Goal: Browse casually

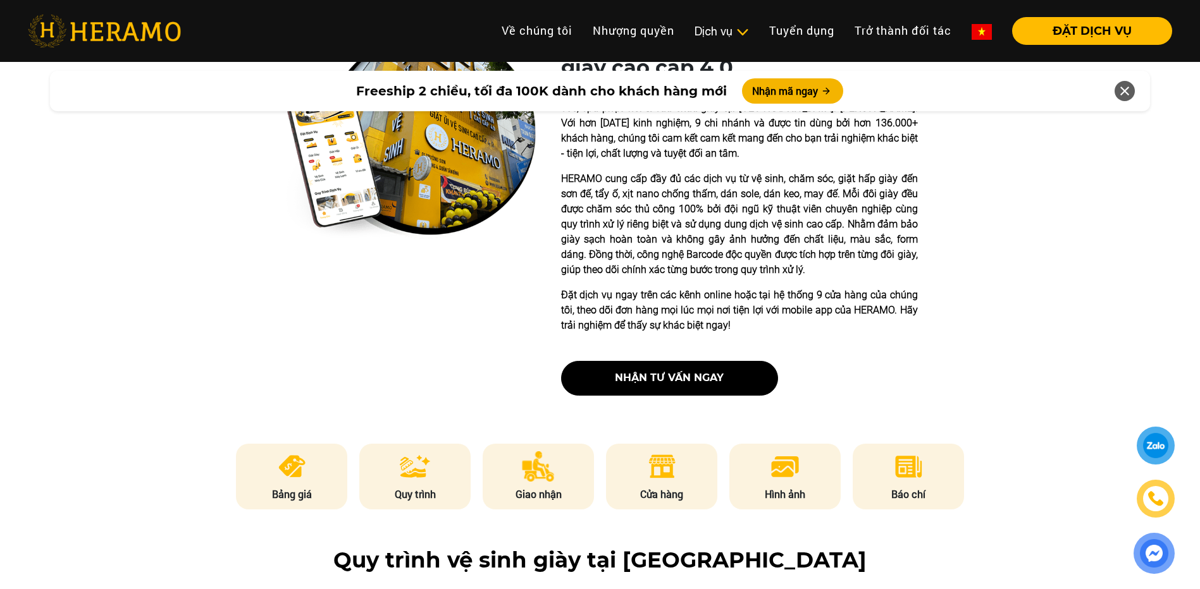
scroll to position [126, 0]
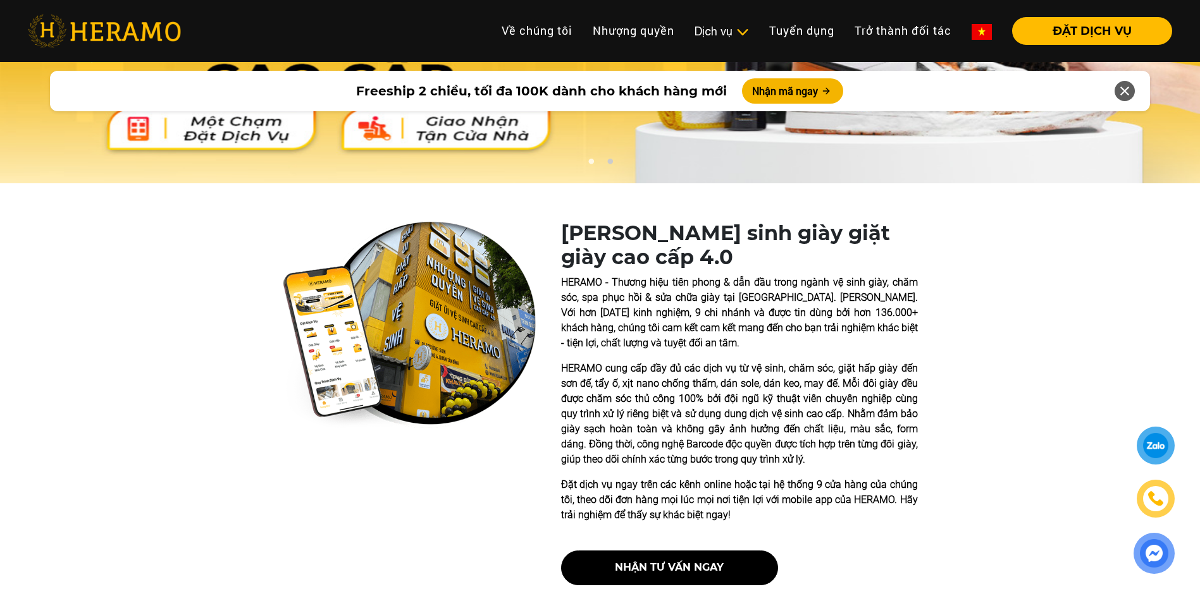
click at [468, 305] on img at bounding box center [409, 324] width 253 height 207
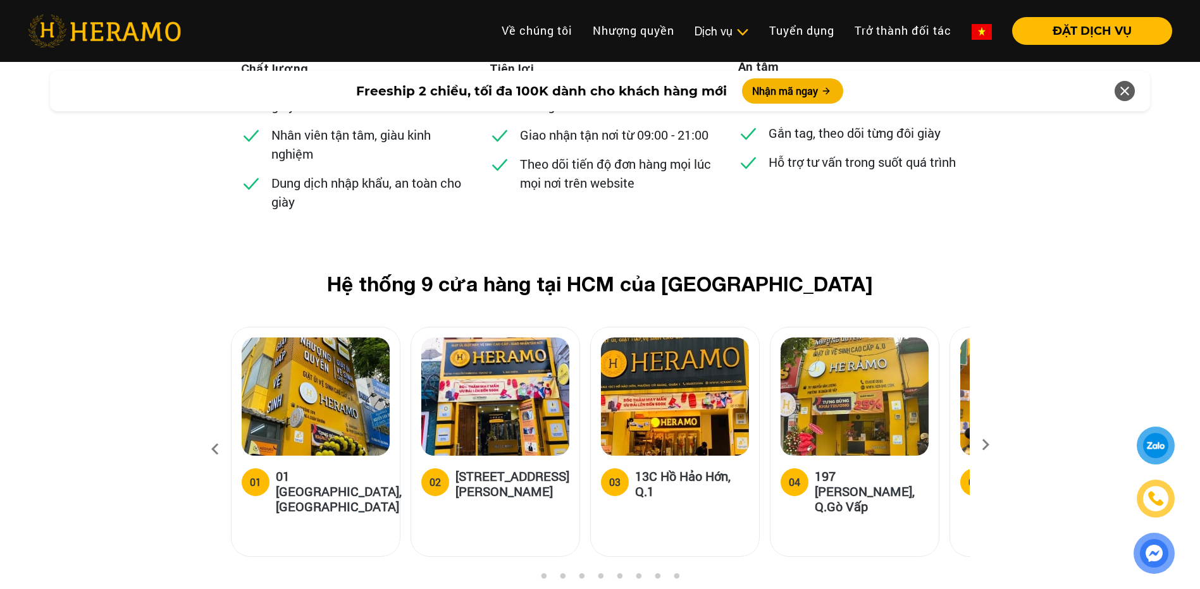
scroll to position [4868, 0]
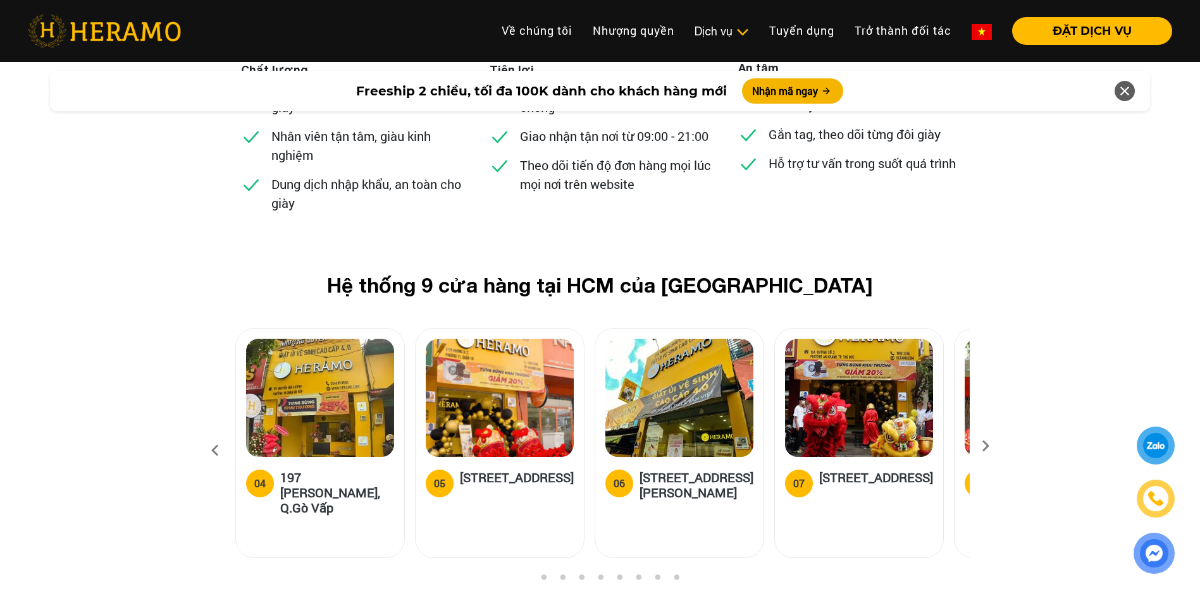
drag, startPoint x: 853, startPoint y: 314, endPoint x: 283, endPoint y: 335, distance: 570.1
click at [283, 339] on img at bounding box center [320, 398] width 148 height 118
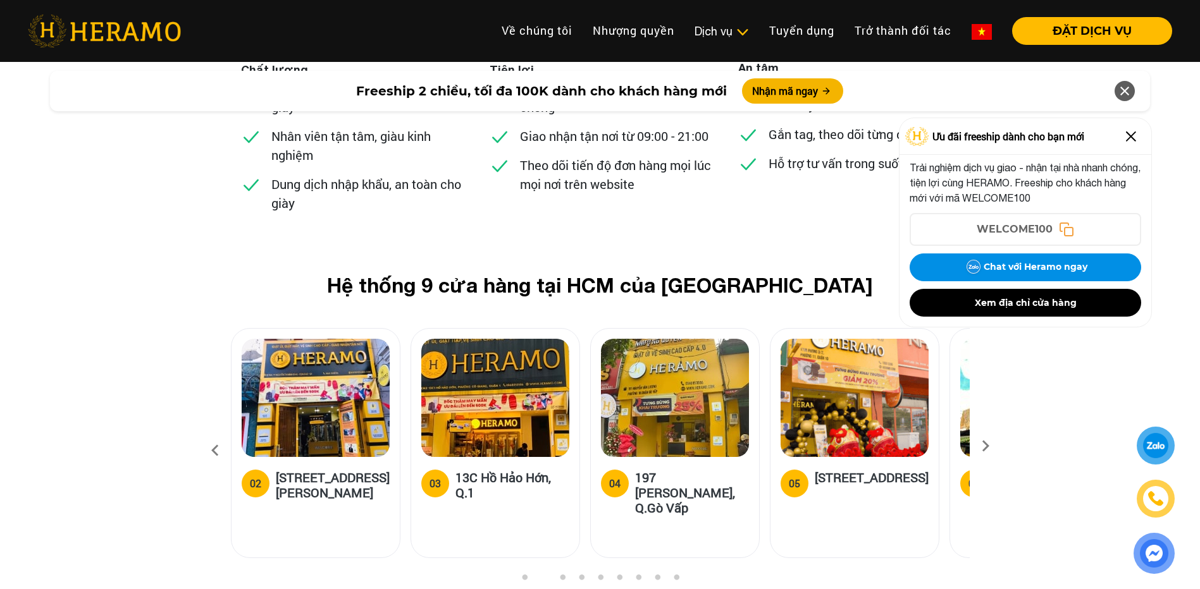
click at [1139, 131] on img at bounding box center [1131, 136] width 20 height 20
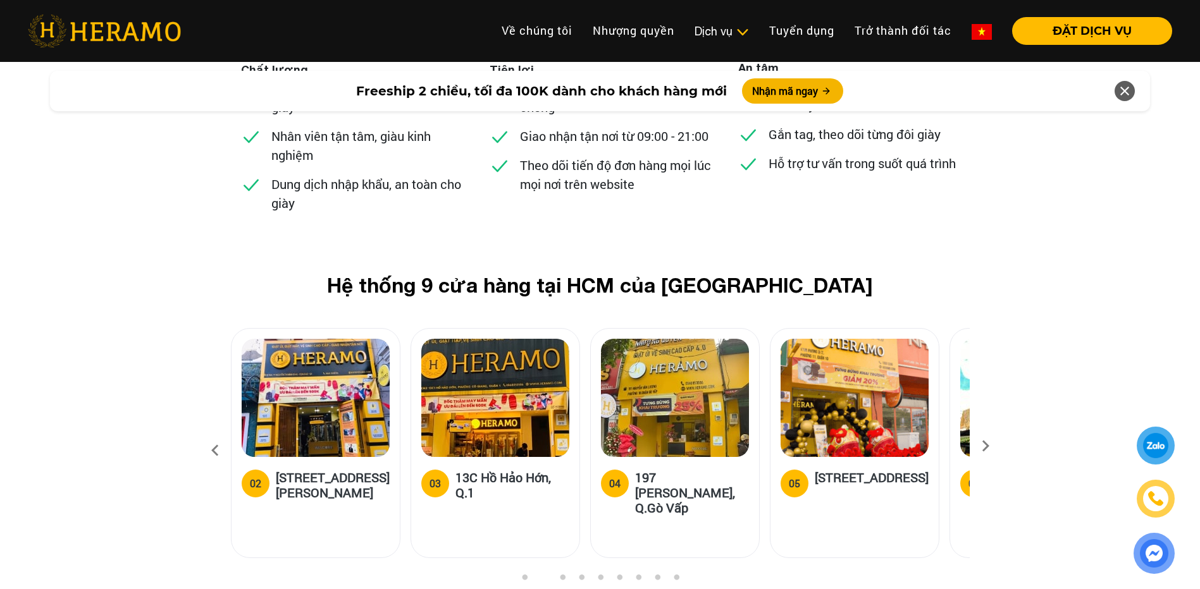
click at [981, 446] on icon at bounding box center [985, 450] width 23 height 8
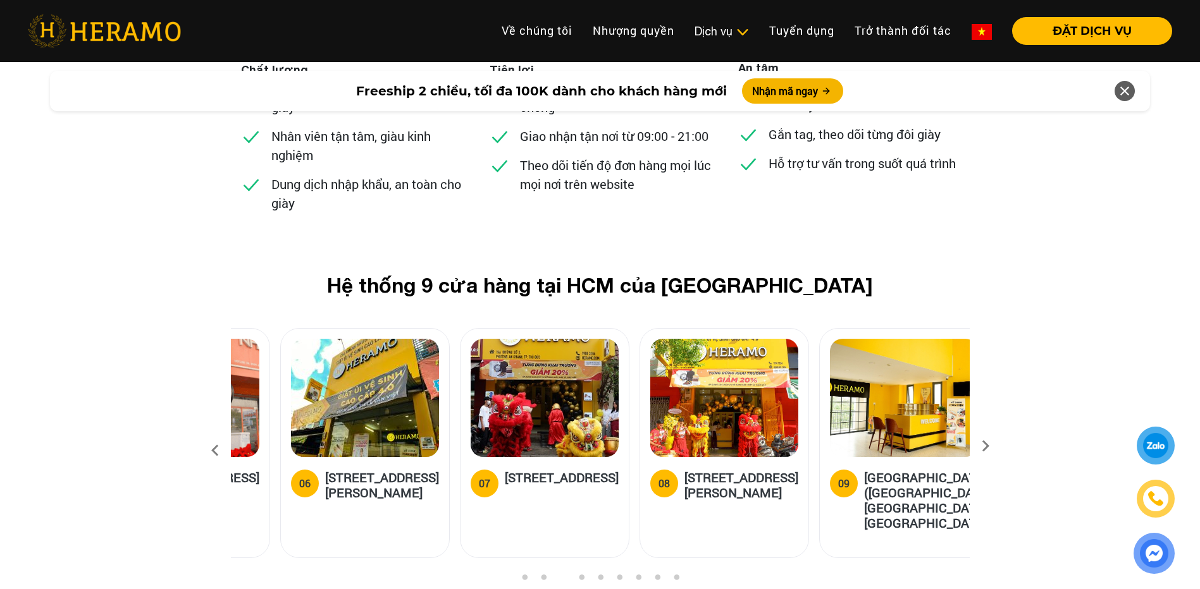
drag, startPoint x: 839, startPoint y: 329, endPoint x: 352, endPoint y: 328, distance: 486.9
click at [352, 339] on img at bounding box center [365, 398] width 148 height 118
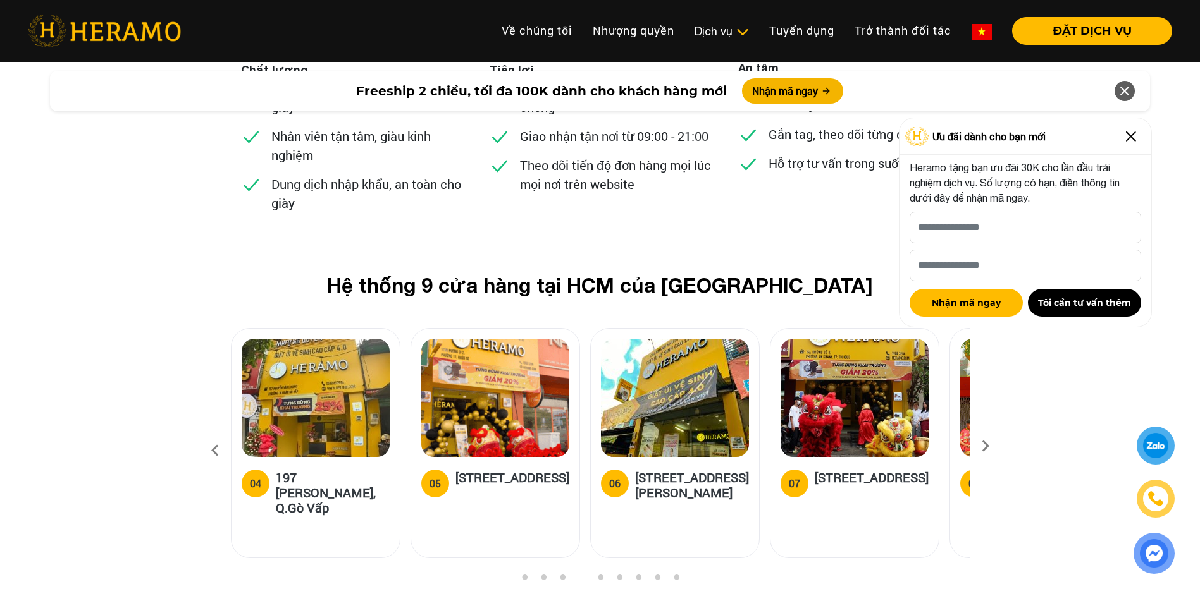
click at [1127, 95] on icon at bounding box center [1124, 91] width 15 height 23
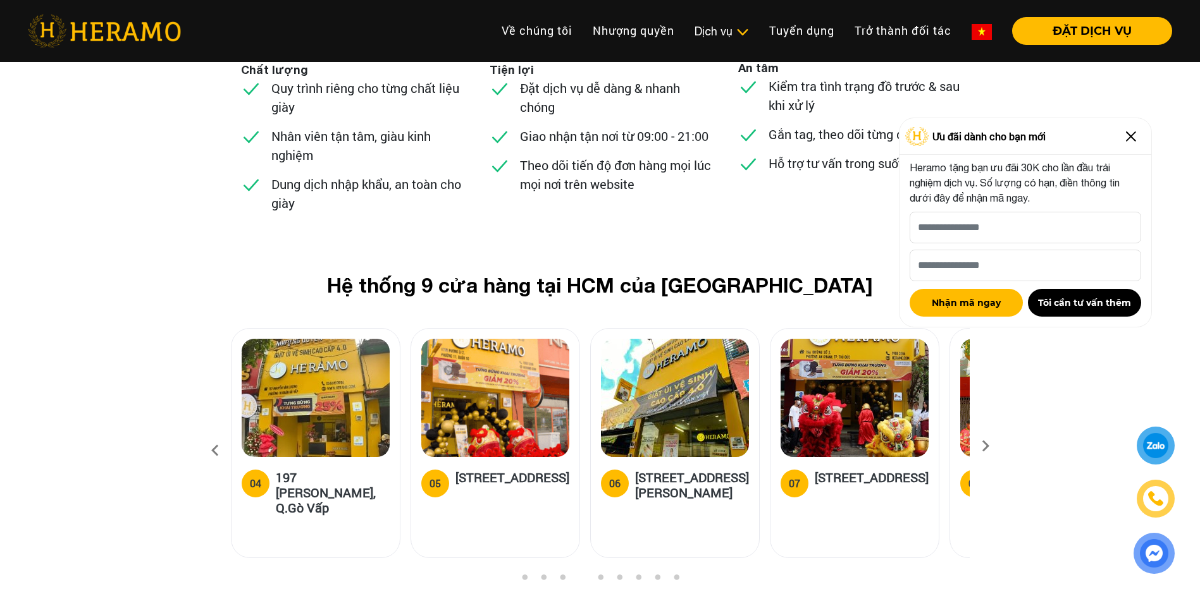
click at [1132, 138] on img at bounding box center [1131, 136] width 20 height 20
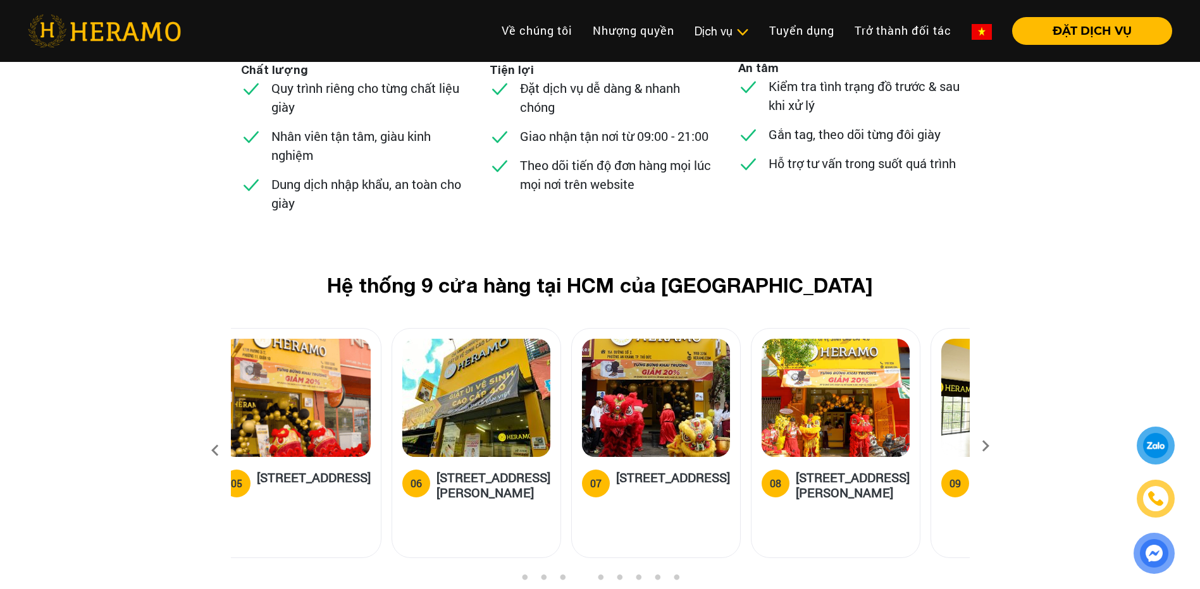
drag, startPoint x: 843, startPoint y: 300, endPoint x: 655, endPoint y: 309, distance: 188.7
click at [655, 339] on img at bounding box center [656, 398] width 148 height 118
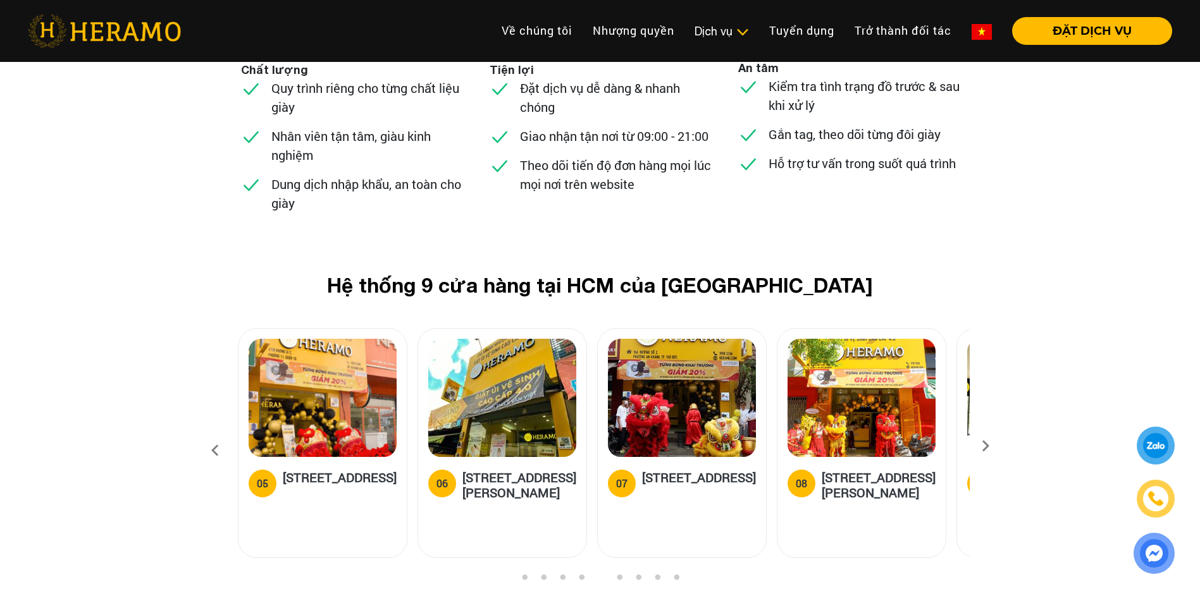
drag, startPoint x: 782, startPoint y: 314, endPoint x: 794, endPoint y: 311, distance: 11.8
click at [794, 339] on img at bounding box center [861, 398] width 148 height 118
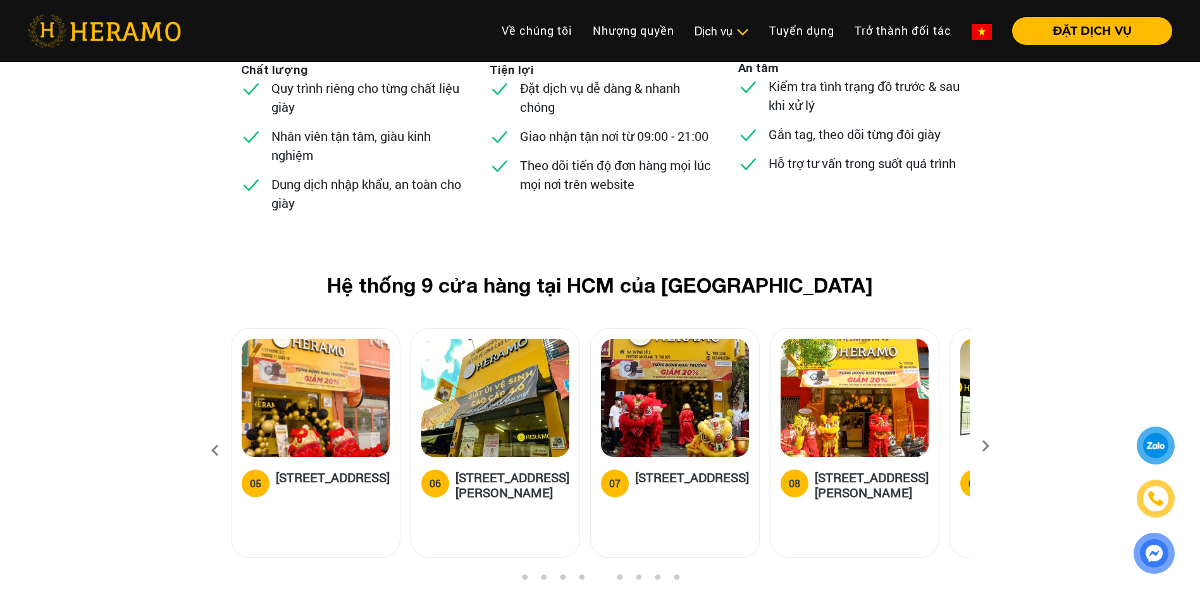
click at [679, 339] on img at bounding box center [675, 398] width 148 height 118
